Goal: Task Accomplishment & Management: Manage account settings

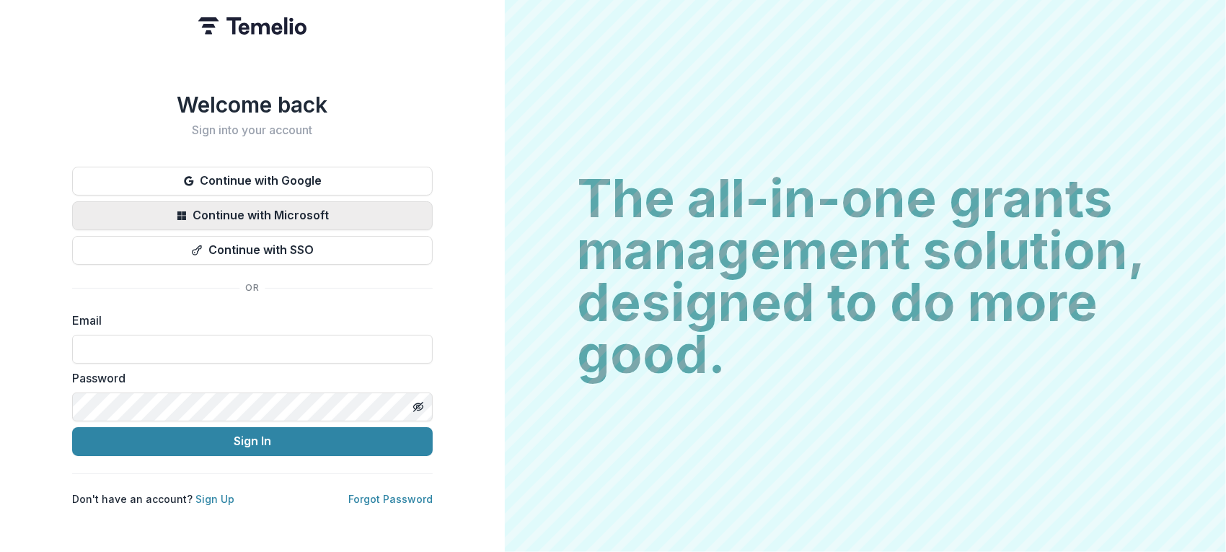
click at [284, 213] on button "Continue with Microsoft" at bounding box center [252, 215] width 361 height 29
click at [296, 211] on button "Continue with Microsoft" at bounding box center [252, 215] width 361 height 29
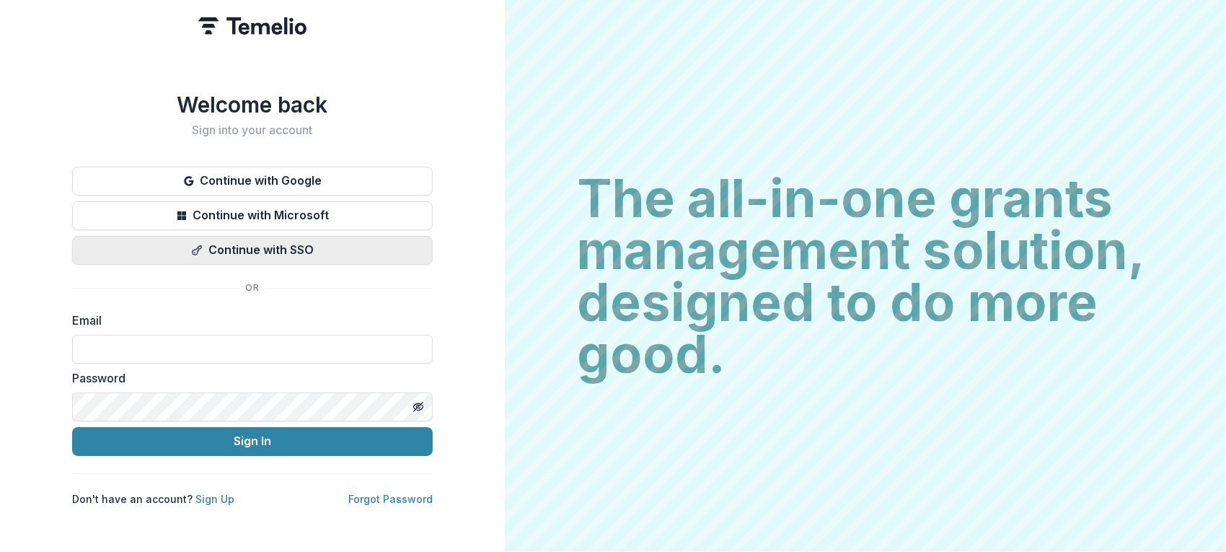
click at [255, 239] on button "Continue with SSO" at bounding box center [252, 250] width 361 height 29
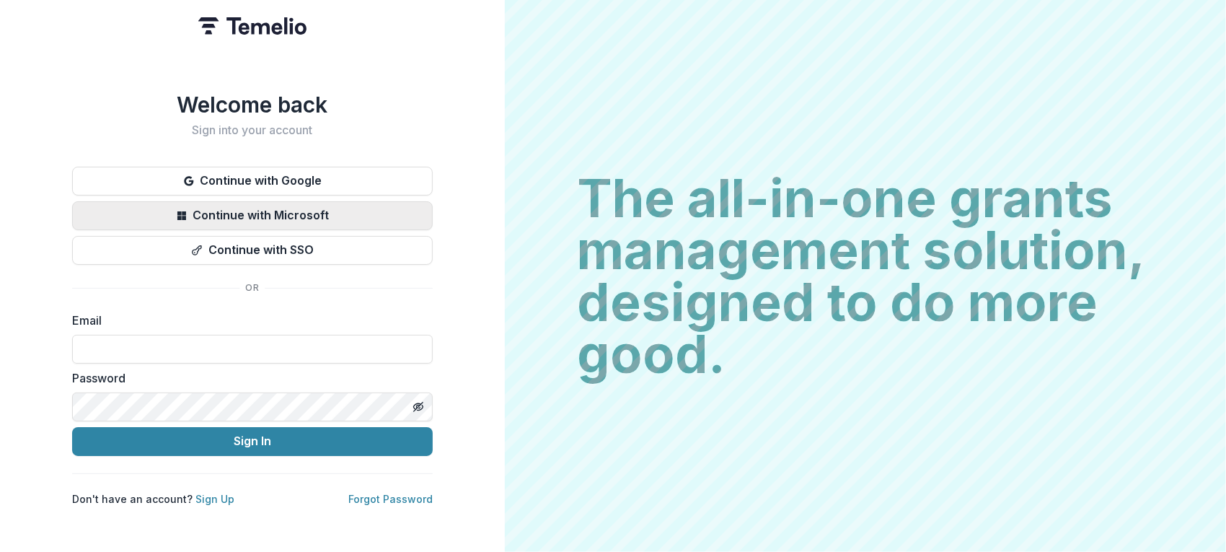
click at [269, 206] on button "Continue with Microsoft" at bounding box center [252, 215] width 361 height 29
click at [201, 344] on input at bounding box center [252, 349] width 361 height 29
type input "**********"
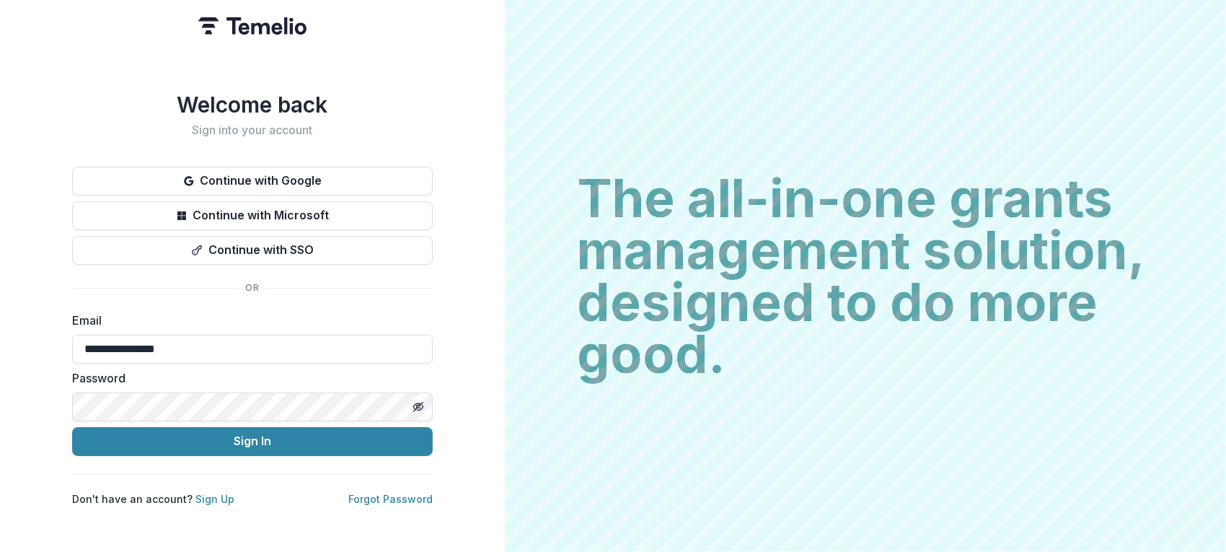
click at [178, 414] on body "**********" at bounding box center [613, 276] width 1226 height 552
click at [477, 392] on div "**********" at bounding box center [252, 276] width 505 height 552
click at [419, 123] on h2 "Sign into your account" at bounding box center [252, 130] width 361 height 14
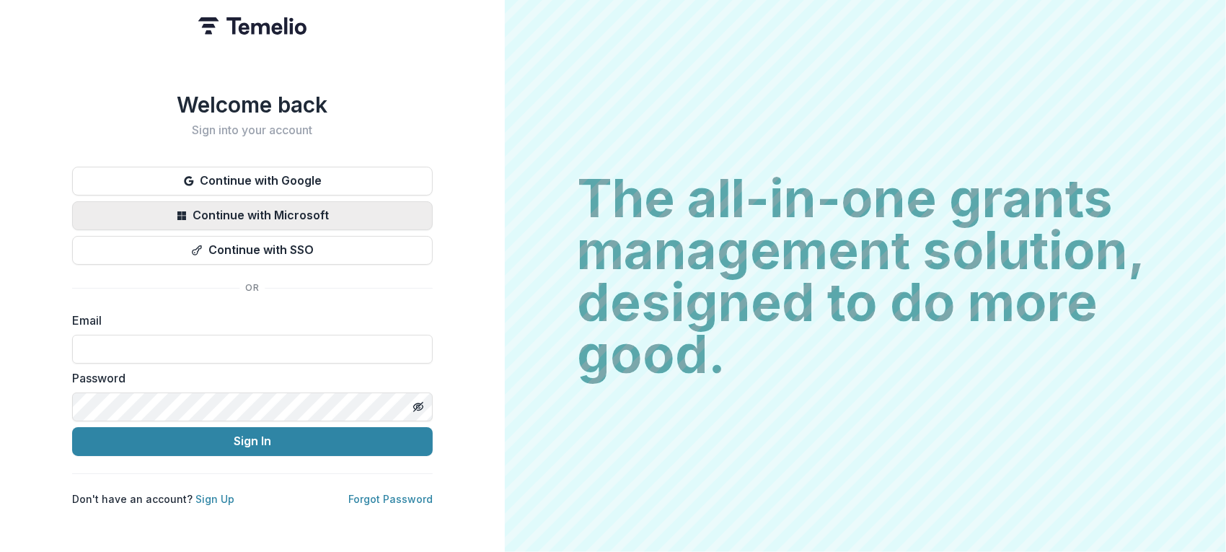
click at [317, 213] on button "Continue with Microsoft" at bounding box center [252, 215] width 361 height 29
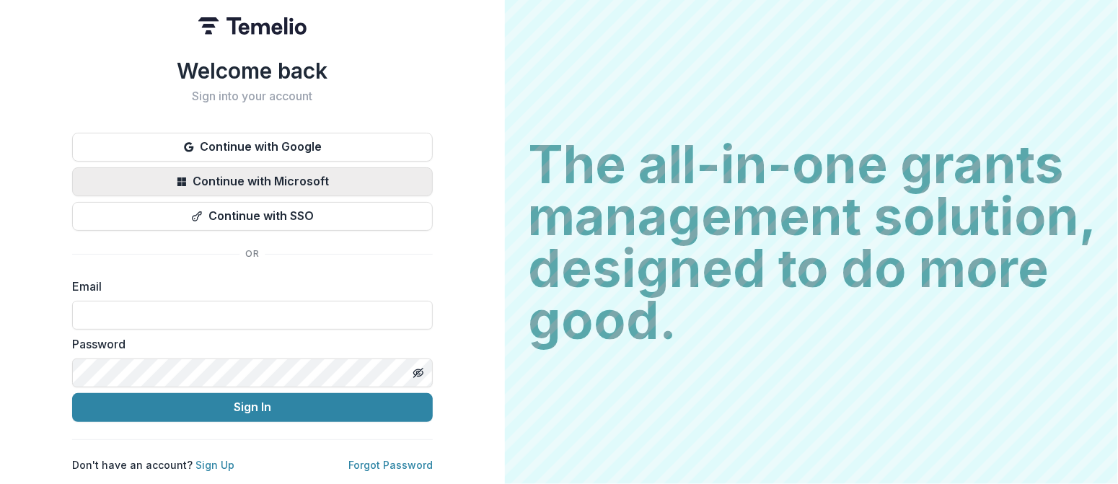
click at [232, 169] on button "Continue with Microsoft" at bounding box center [252, 181] width 361 height 29
click at [302, 169] on button "Continue with Microsoft" at bounding box center [252, 181] width 361 height 29
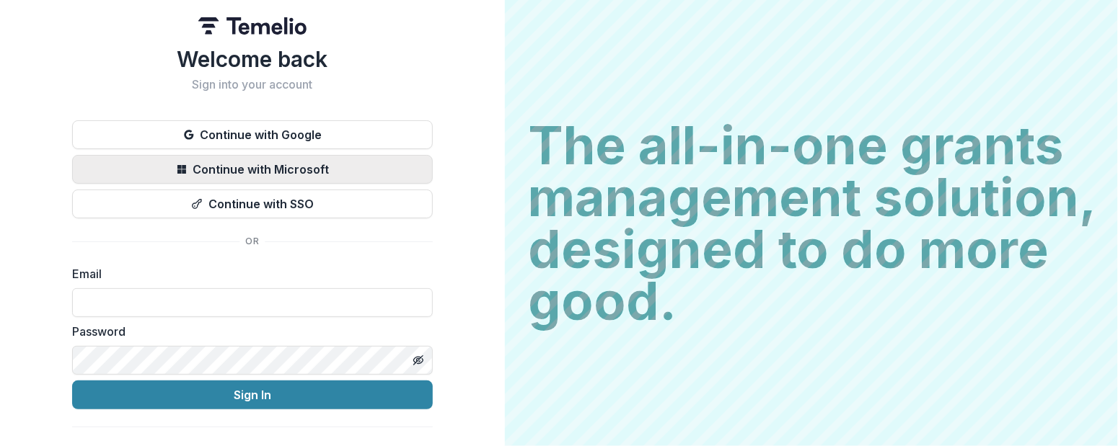
click at [278, 173] on button "Continue with Microsoft" at bounding box center [252, 169] width 361 height 29
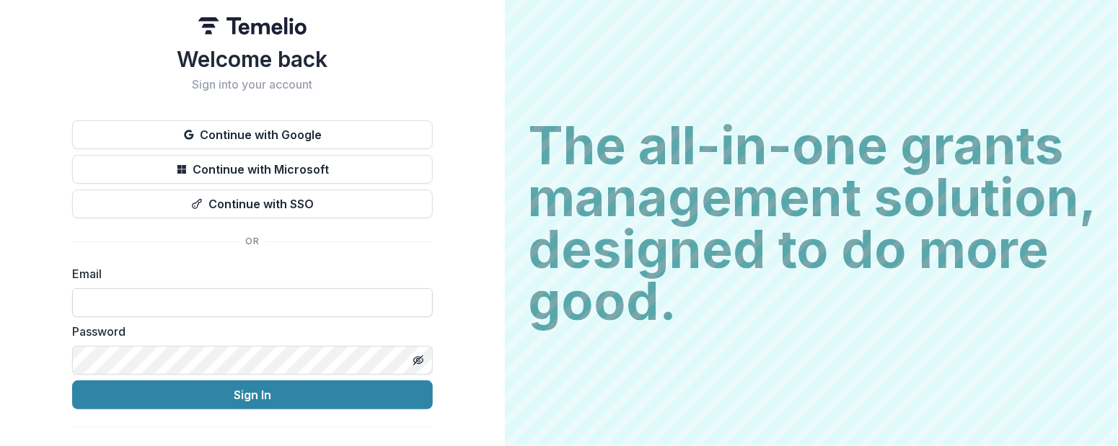
click at [179, 300] on input at bounding box center [252, 302] width 361 height 29
type input "**********"
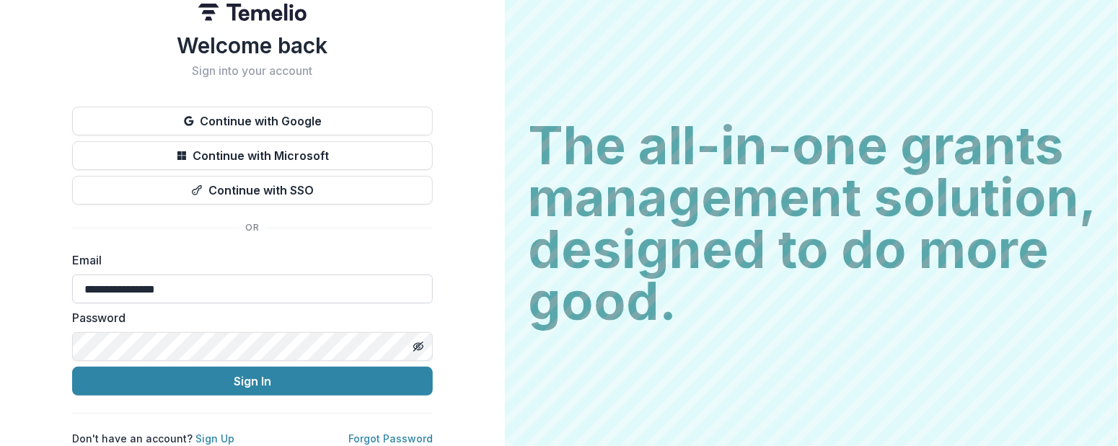
scroll to position [25, 0]
click at [414, 433] on link "Forgot Password" at bounding box center [390, 439] width 84 height 12
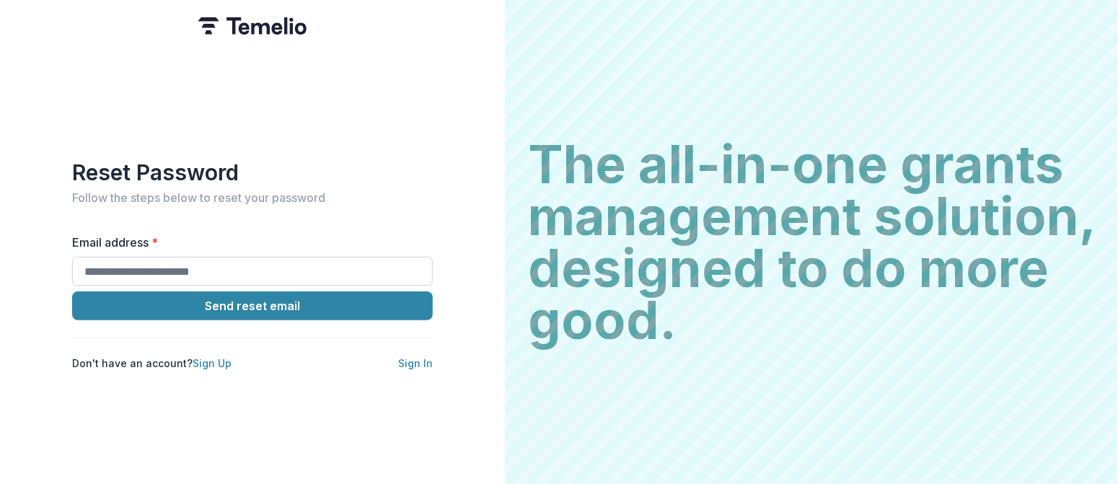
click at [296, 265] on input "Email address *" at bounding box center [252, 271] width 361 height 29
type input "**********"
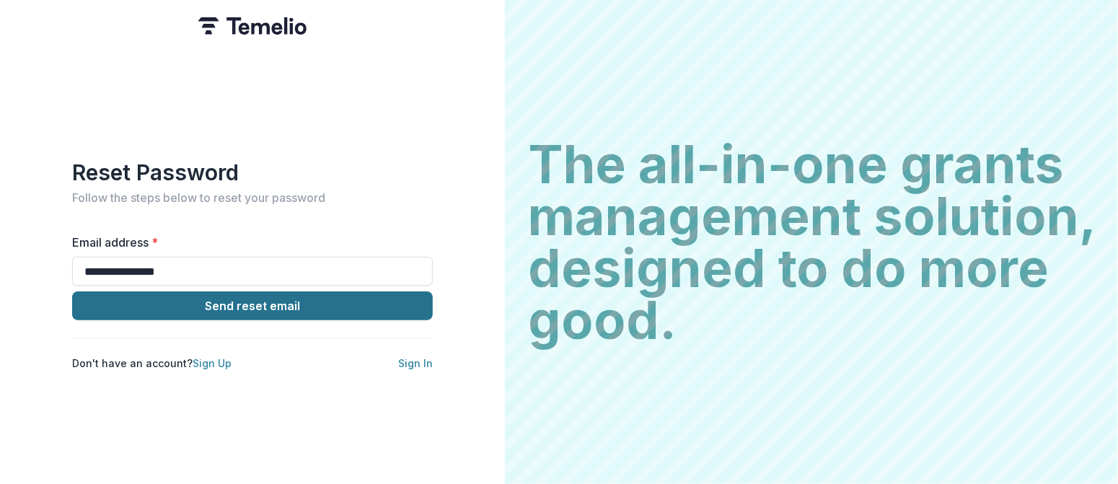
click at [241, 294] on button "Send reset email" at bounding box center [252, 305] width 361 height 29
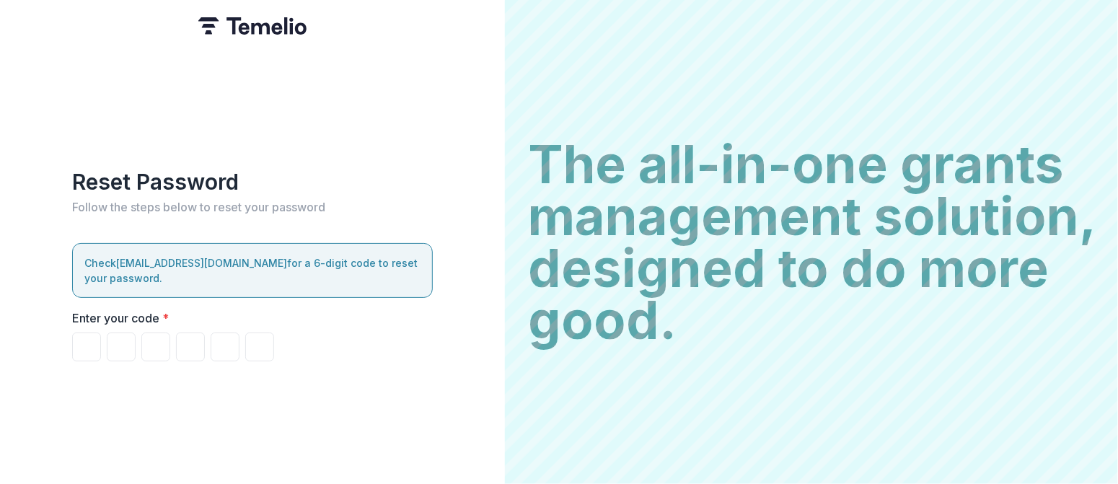
click at [177, 446] on div "Reset Password Follow the steps below to reset your password Check cspence@iltf…" at bounding box center [252, 242] width 505 height 484
click at [91, 332] on input "Please enter your pin code" at bounding box center [86, 346] width 29 height 29
paste input "******"
type input "*"
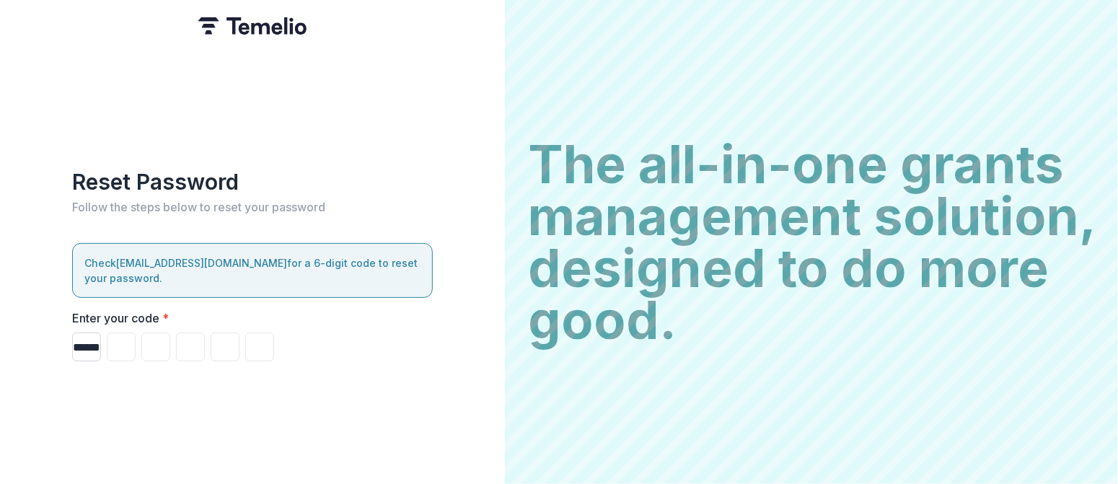
type input "*"
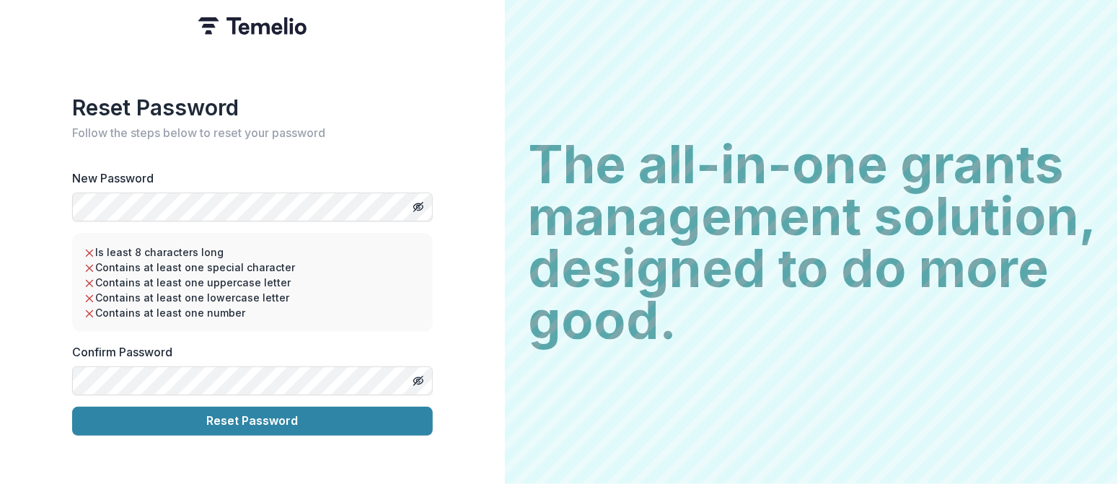
click at [312, 174] on label "New Password" at bounding box center [248, 177] width 352 height 17
click at [418, 202] on line "Toggle password visibility" at bounding box center [418, 206] width 9 height 9
click at [376, 169] on label "New Password" at bounding box center [248, 177] width 352 height 17
click at [411, 371] on button "Toggle password visibility" at bounding box center [418, 380] width 23 height 23
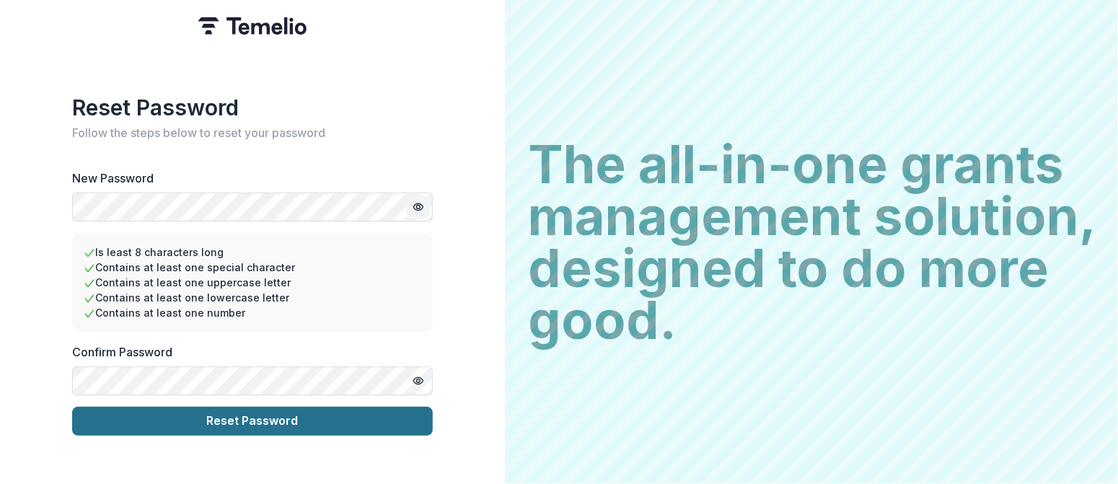
click at [279, 415] on button "Reset Password" at bounding box center [252, 421] width 361 height 29
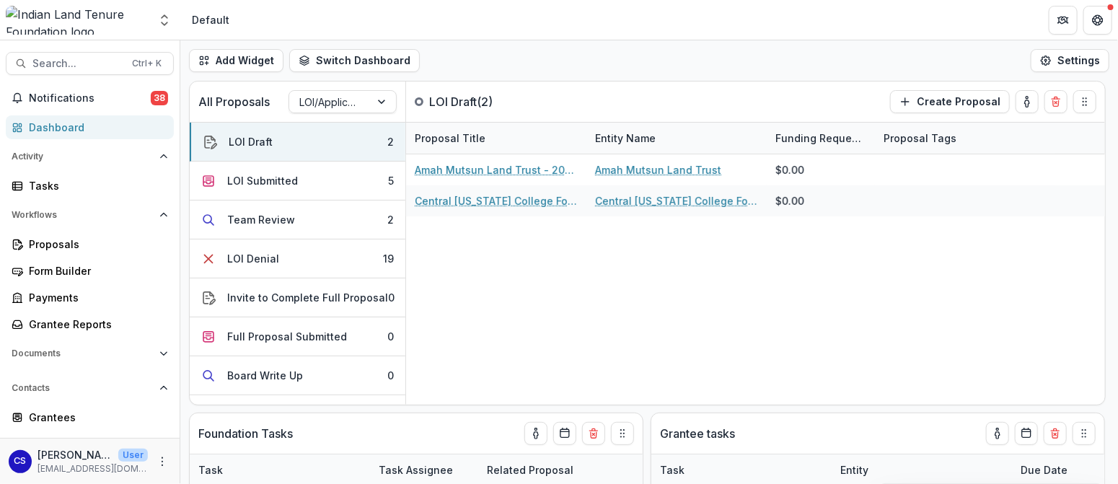
click at [187, 15] on div "Default" at bounding box center [210, 19] width 49 height 21
click at [164, 21] on icon "Open entity switcher" at bounding box center [164, 20] width 14 height 14
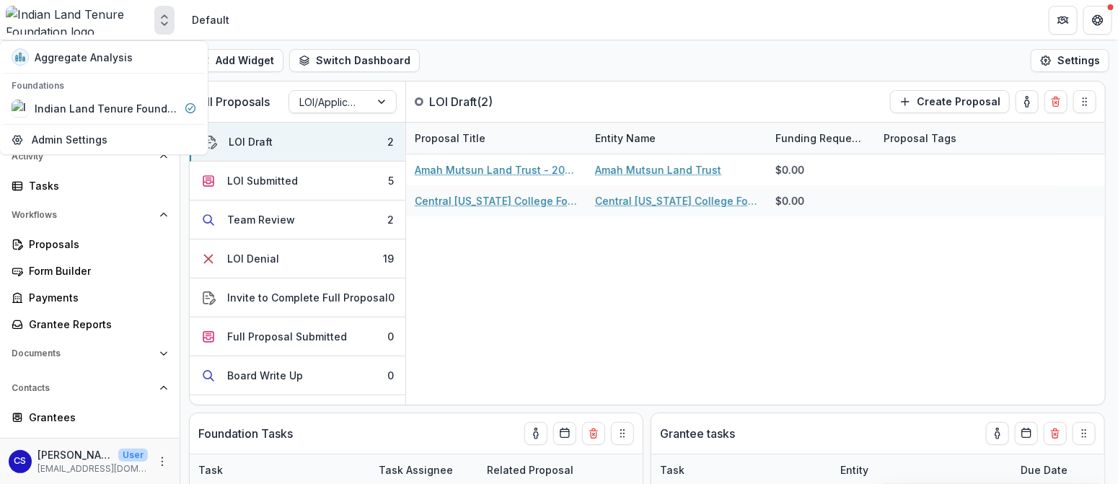
click at [206, 21] on div "Default" at bounding box center [211, 19] width 38 height 15
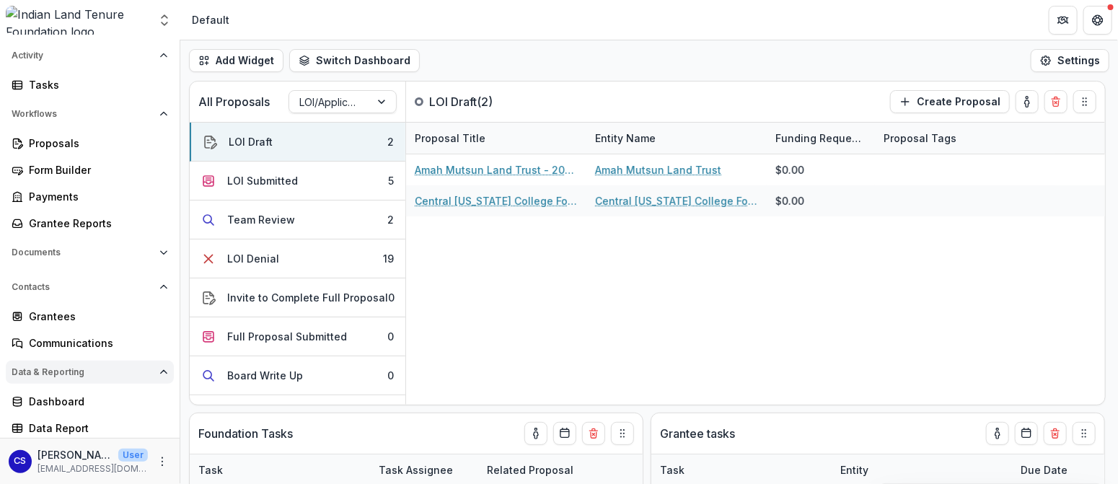
scroll to position [102, 0]
click at [50, 144] on div "Proposals" at bounding box center [95, 142] width 133 height 15
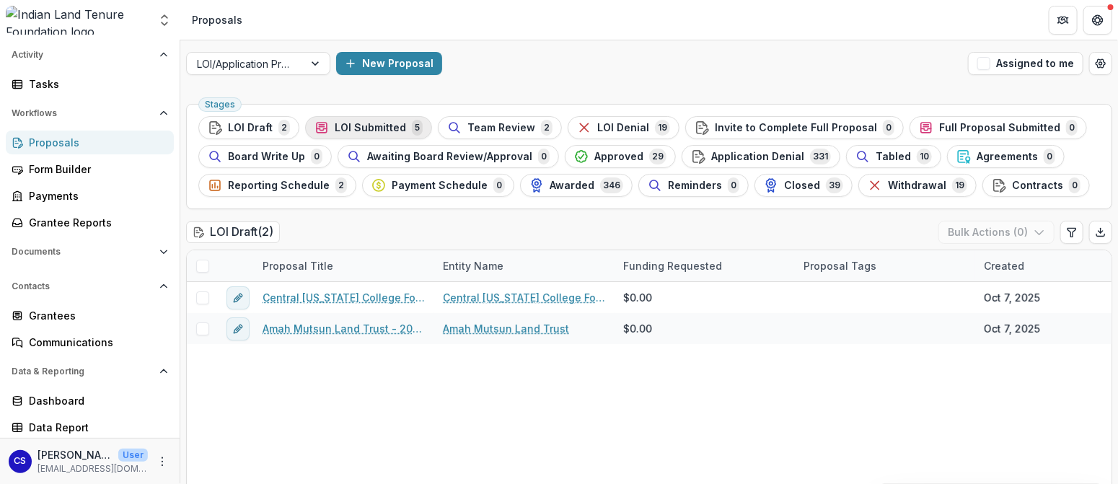
click at [392, 123] on span "LOI Submitted" at bounding box center [370, 128] width 71 height 12
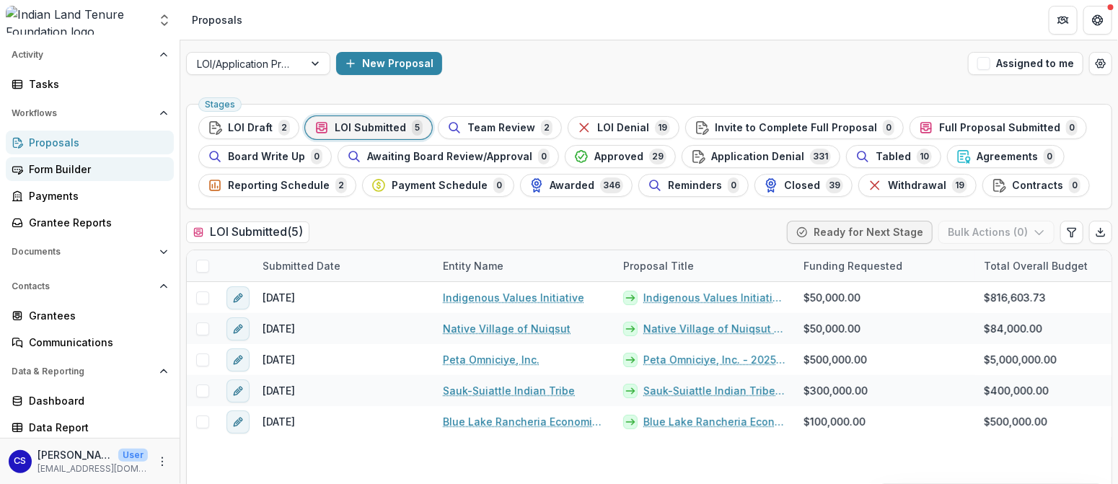
click at [67, 178] on link "Form Builder" at bounding box center [90, 169] width 168 height 24
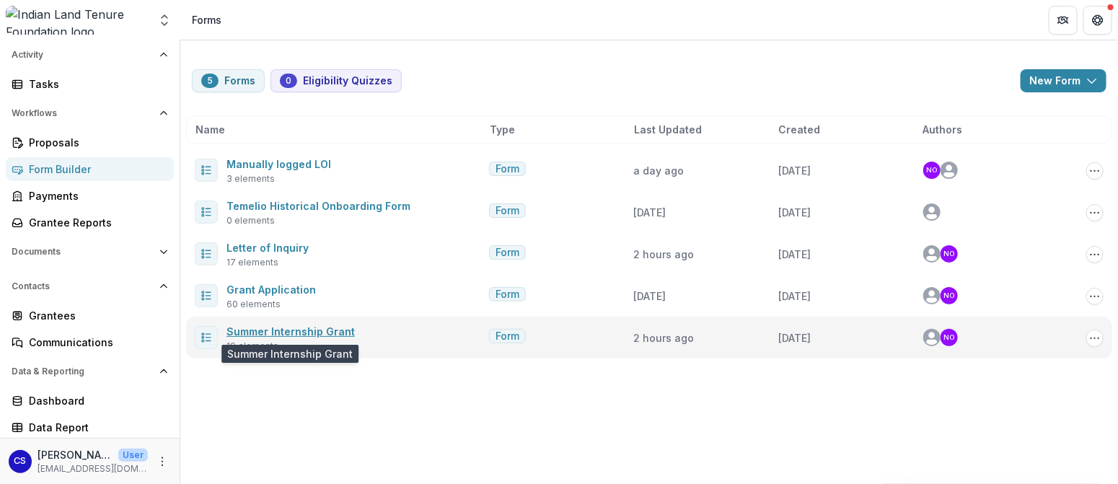
click at [255, 331] on link "Summer Internship Grant" at bounding box center [290, 331] width 128 height 12
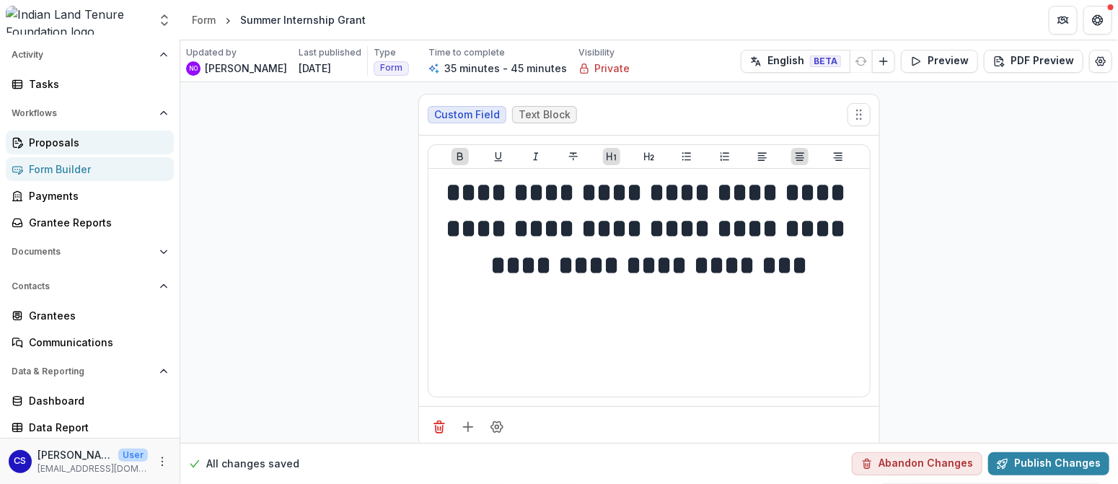
click at [78, 145] on div "Proposals" at bounding box center [95, 142] width 133 height 15
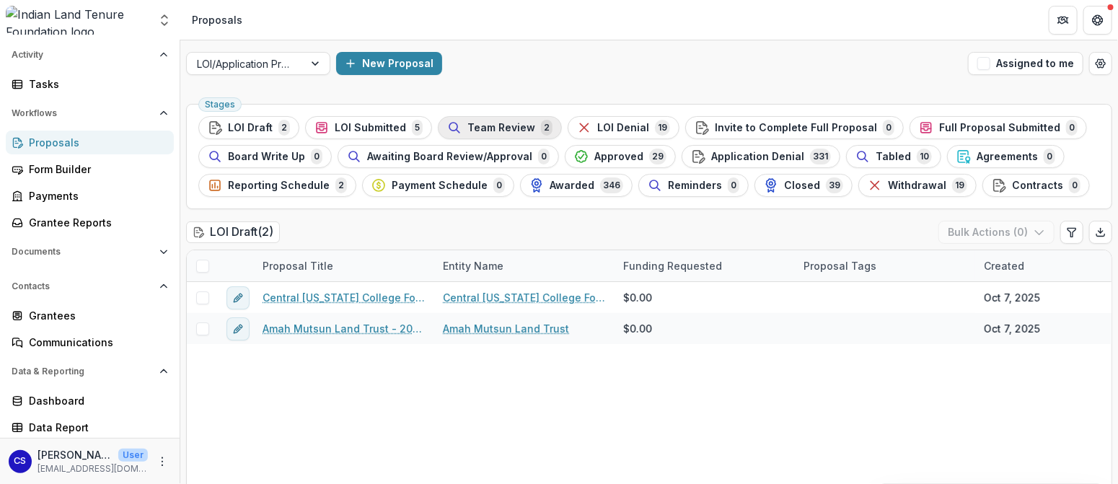
click at [480, 132] on span "Team Review" at bounding box center [501, 128] width 68 height 12
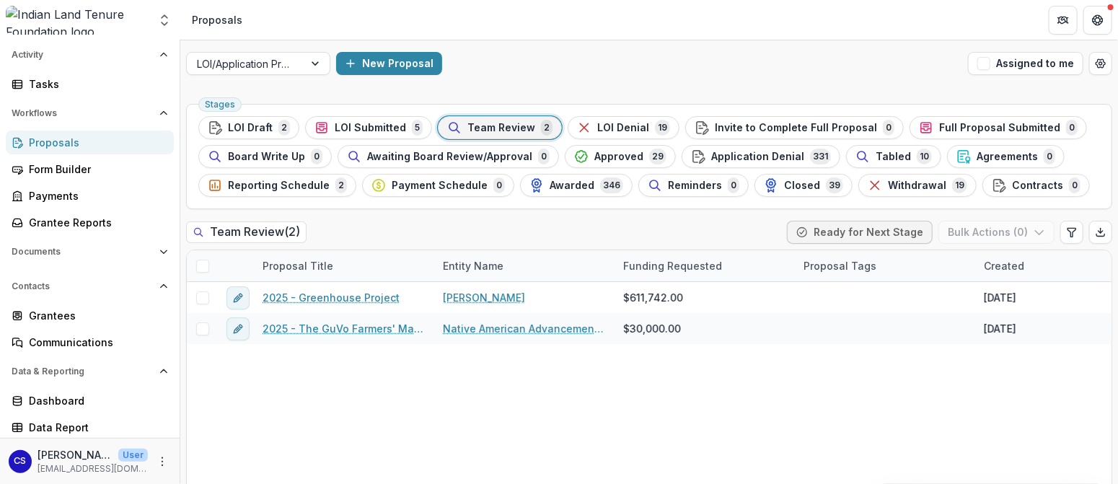
click at [582, 409] on div "2025 - Greenhouse Project Tayas Yawks $611,742.00 [DATE] -- Manually logged LOI…" at bounding box center [1032, 395] width 1690 height 226
click at [69, 467] on p "[EMAIL_ADDRESS][DOMAIN_NAME]" at bounding box center [93, 468] width 110 height 13
click at [160, 463] on icon "More" at bounding box center [162, 462] width 12 height 12
click at [380, 464] on div "2025 - Greenhouse Project Tayas Yawks $611,742.00 [DATE] -- Manually logged LOI…" at bounding box center [1032, 395] width 1690 height 226
click at [1006, 66] on button "Assigned to me" at bounding box center [1025, 63] width 115 height 23
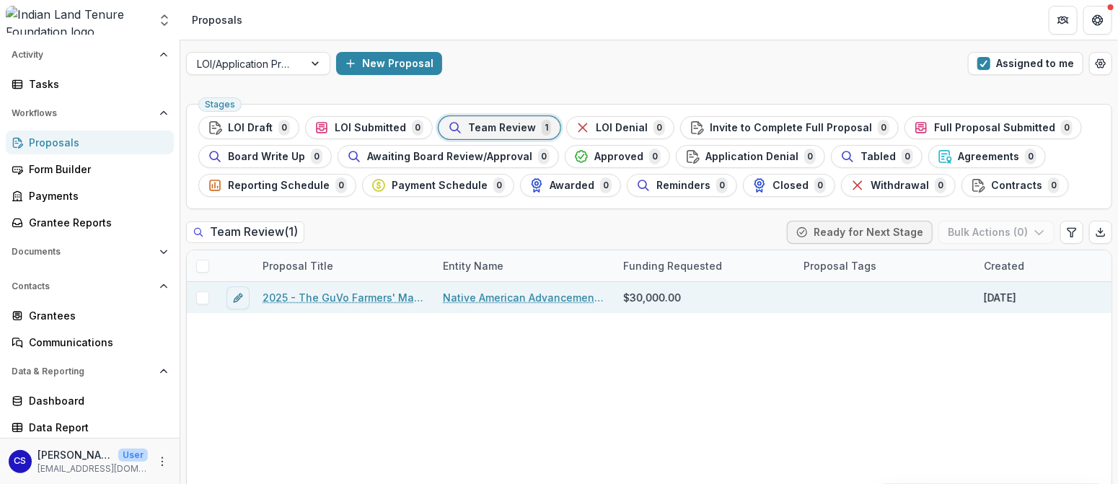
click at [306, 296] on link "2025 - The GuVo Farmers' Market Initiative" at bounding box center [344, 297] width 163 height 15
